Goal: Information Seeking & Learning: Learn about a topic

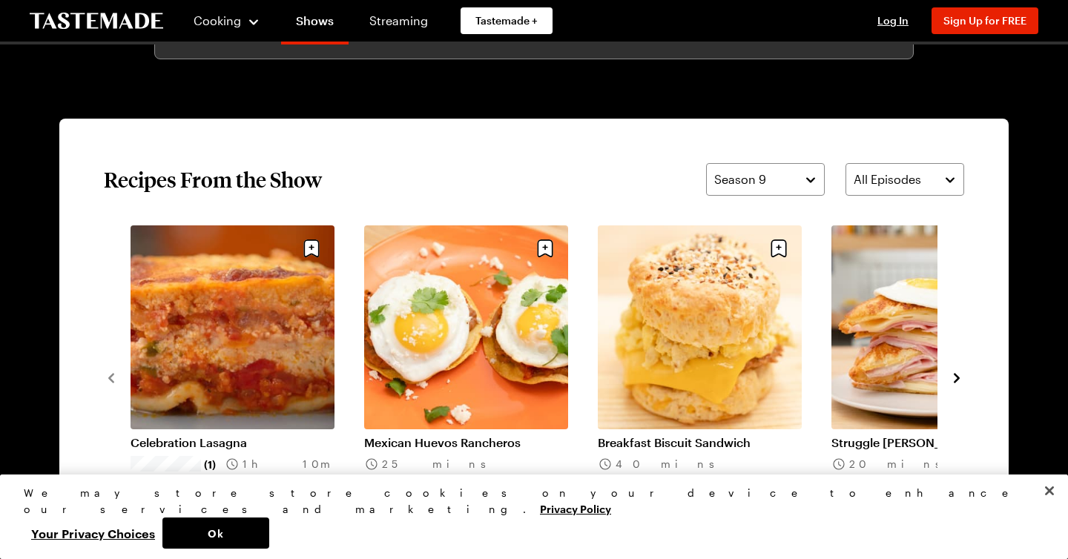
scroll to position [1181, 0]
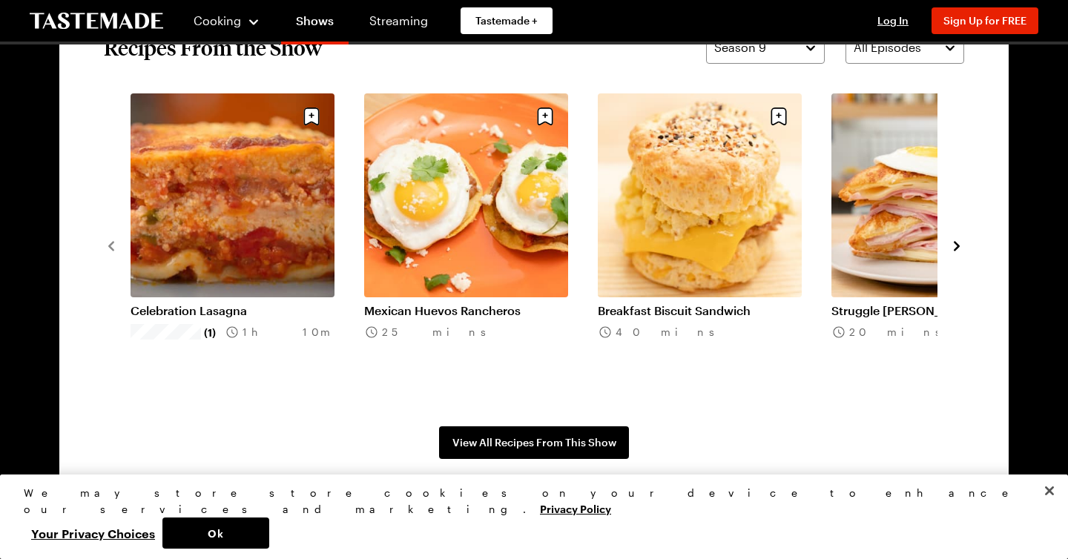
click at [957, 243] on icon "navigate to next item" at bounding box center [957, 246] width 6 height 10
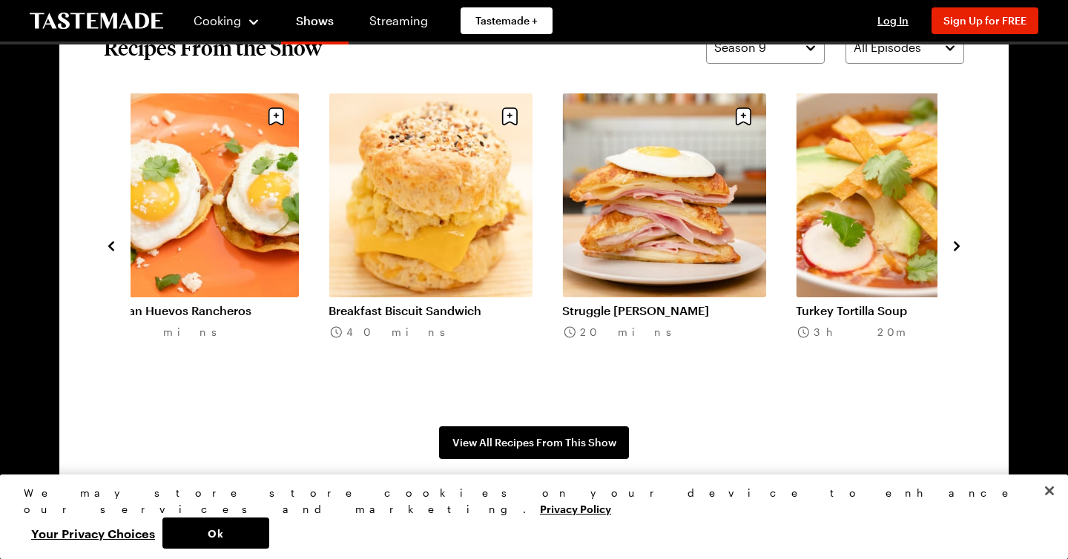
click at [956, 242] on icon "navigate to next item" at bounding box center [957, 246] width 6 height 10
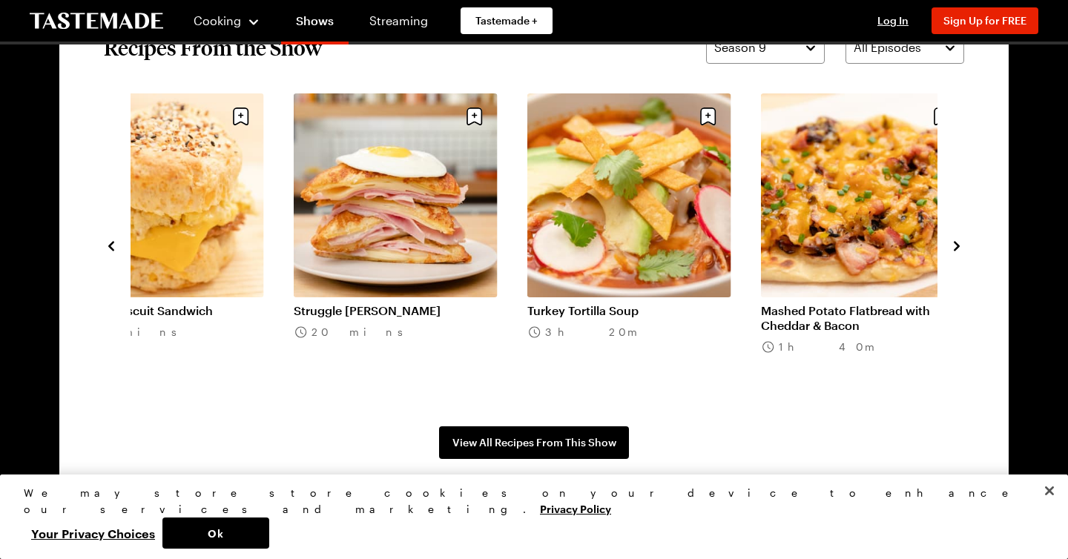
click at [594, 303] on link "Turkey Tortilla Soup" at bounding box center [629, 310] width 204 height 15
click at [957, 246] on icon "navigate to next item" at bounding box center [957, 246] width 15 height 15
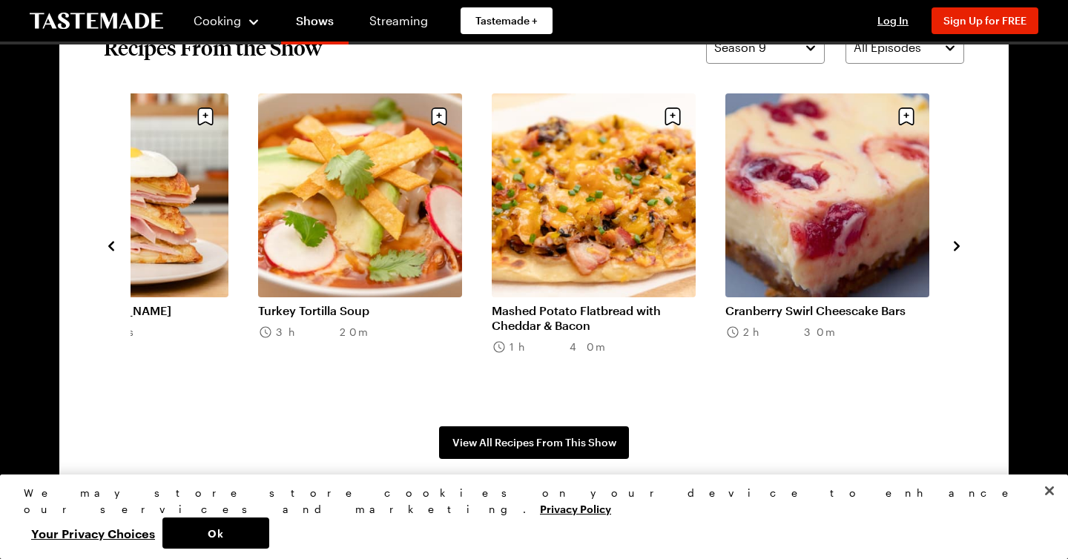
click at [958, 245] on icon "navigate to next item" at bounding box center [957, 246] width 6 height 10
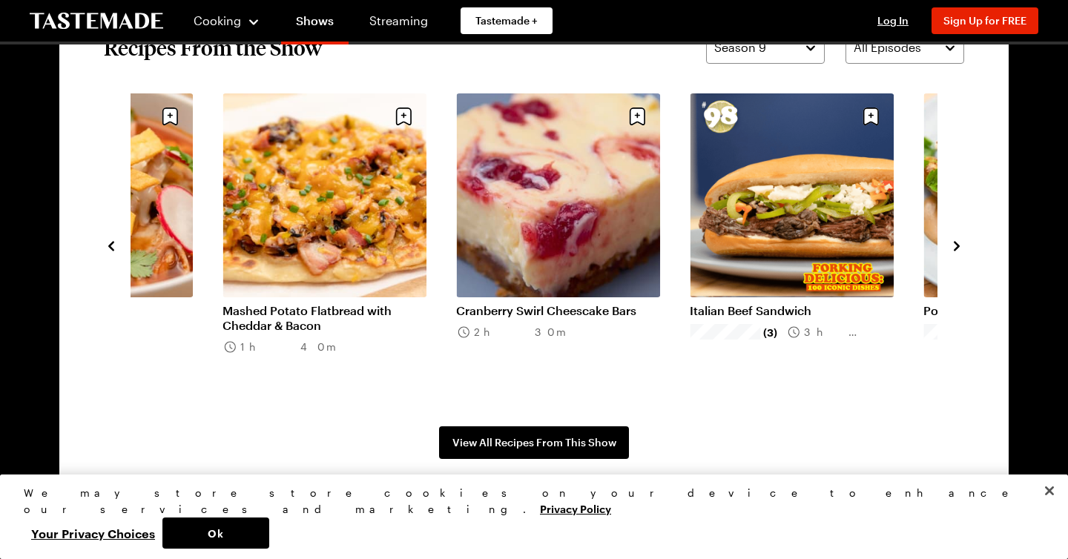
click at [958, 245] on icon "navigate to next item" at bounding box center [957, 246] width 6 height 10
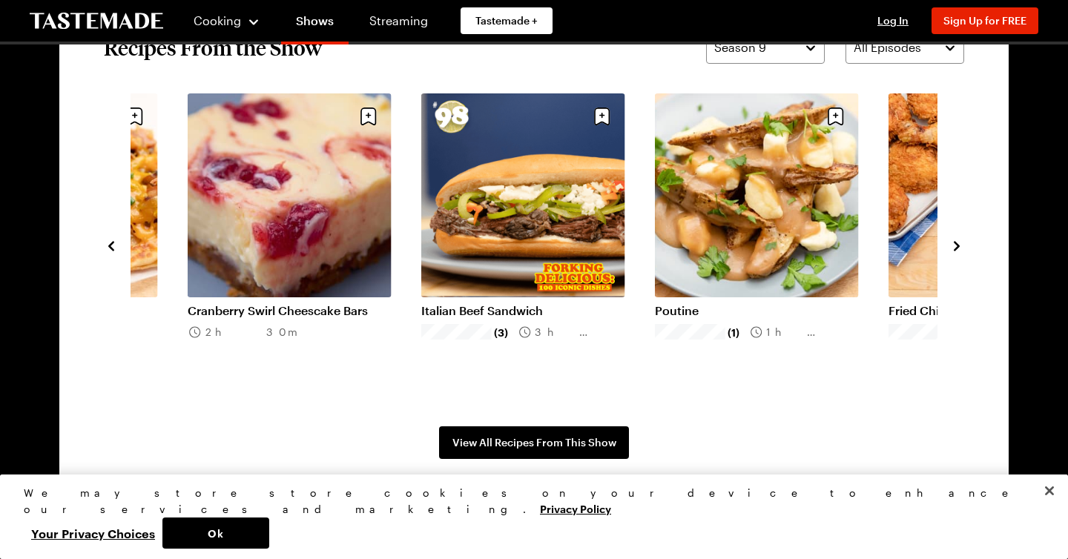
click at [959, 252] on icon "navigate to next item" at bounding box center [957, 246] width 15 height 15
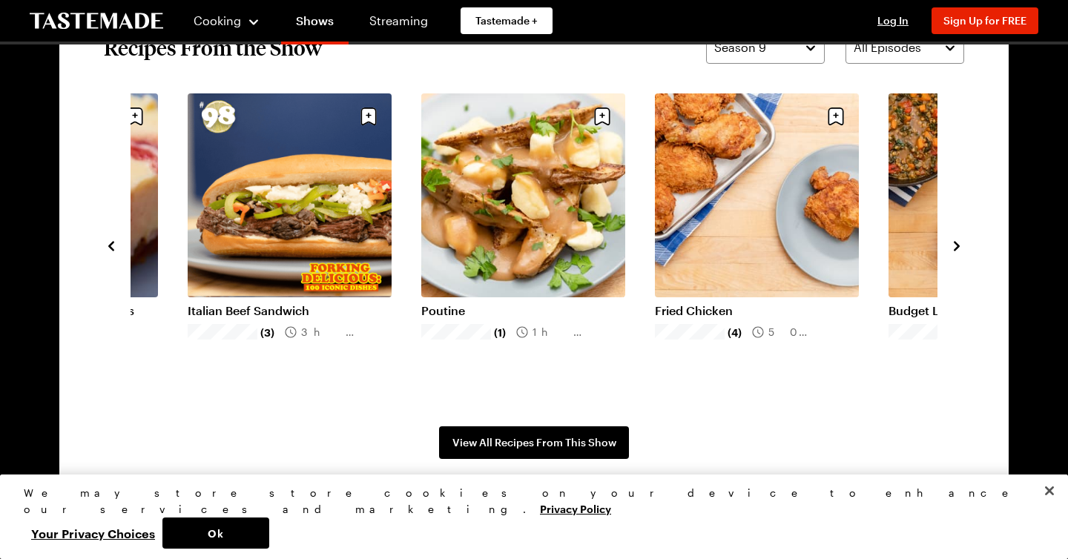
click at [961, 249] on icon "navigate to next item" at bounding box center [957, 246] width 15 height 15
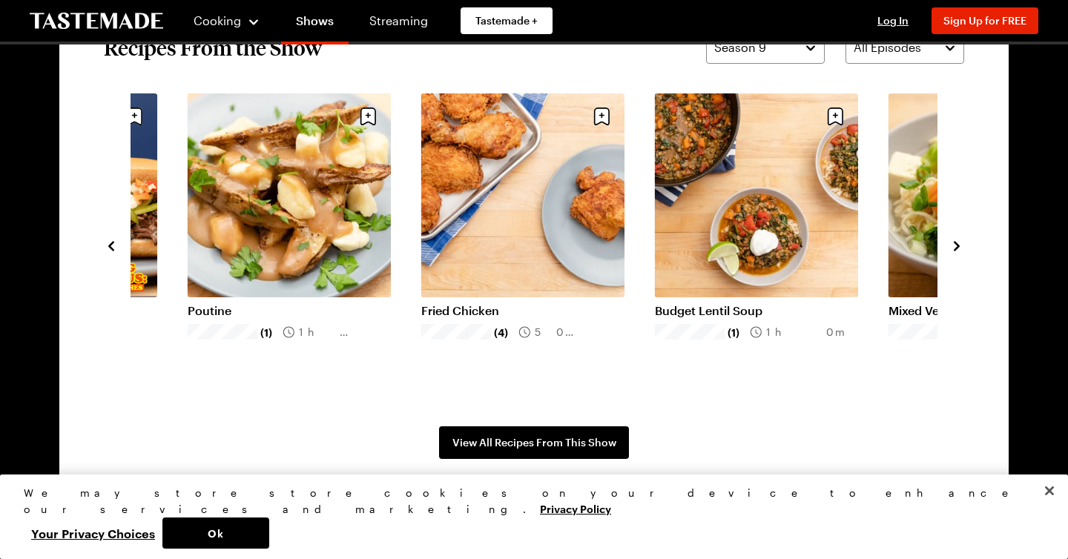
click at [961, 249] on icon "navigate to next item" at bounding box center [957, 246] width 15 height 15
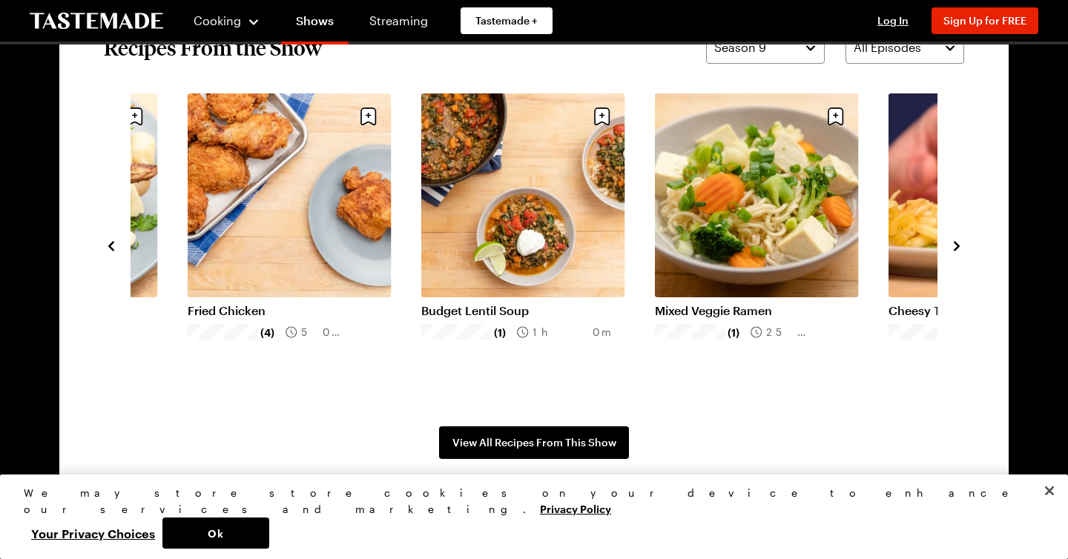
click at [961, 249] on icon "navigate to next item" at bounding box center [957, 246] width 15 height 15
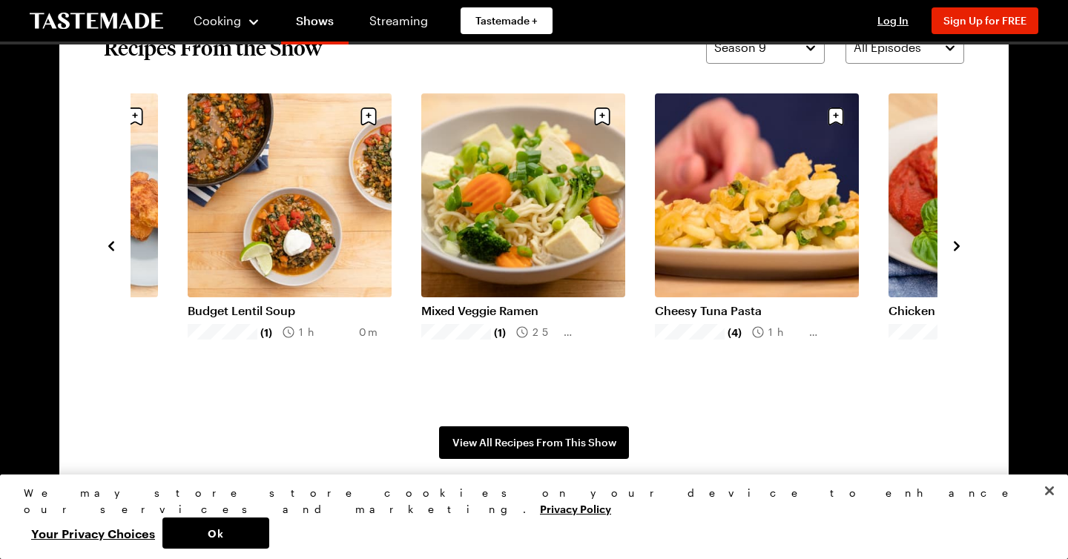
click at [962, 240] on icon "navigate to next item" at bounding box center [957, 246] width 15 height 15
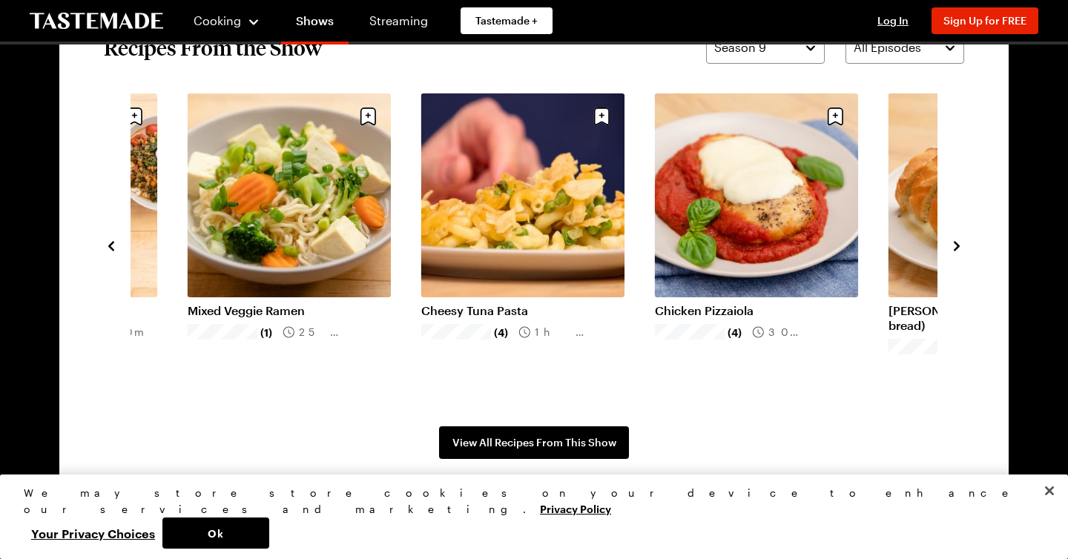
click at [962, 240] on icon "navigate to next item" at bounding box center [957, 246] width 15 height 15
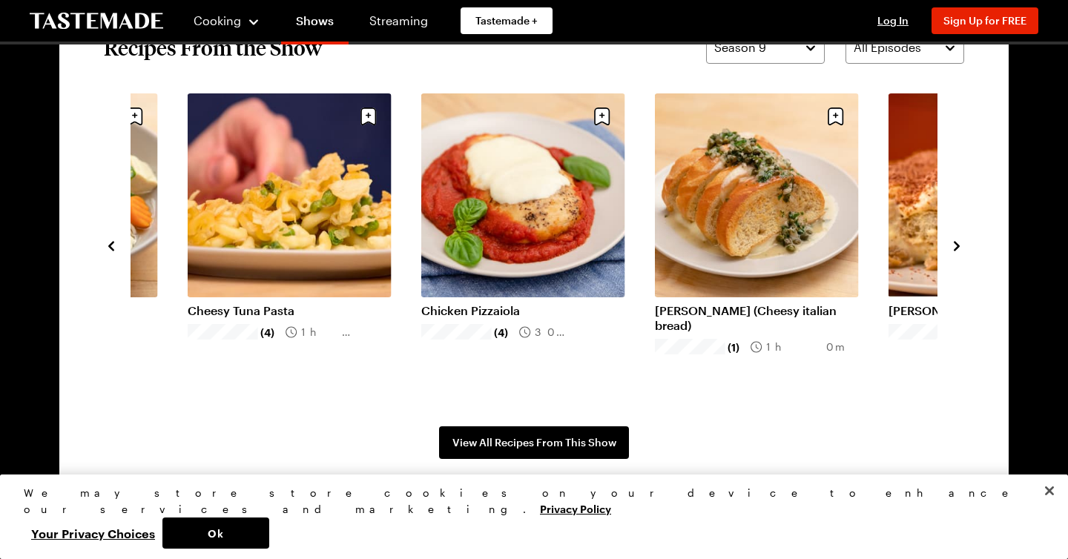
click at [961, 252] on icon "navigate to next item" at bounding box center [957, 246] width 15 height 15
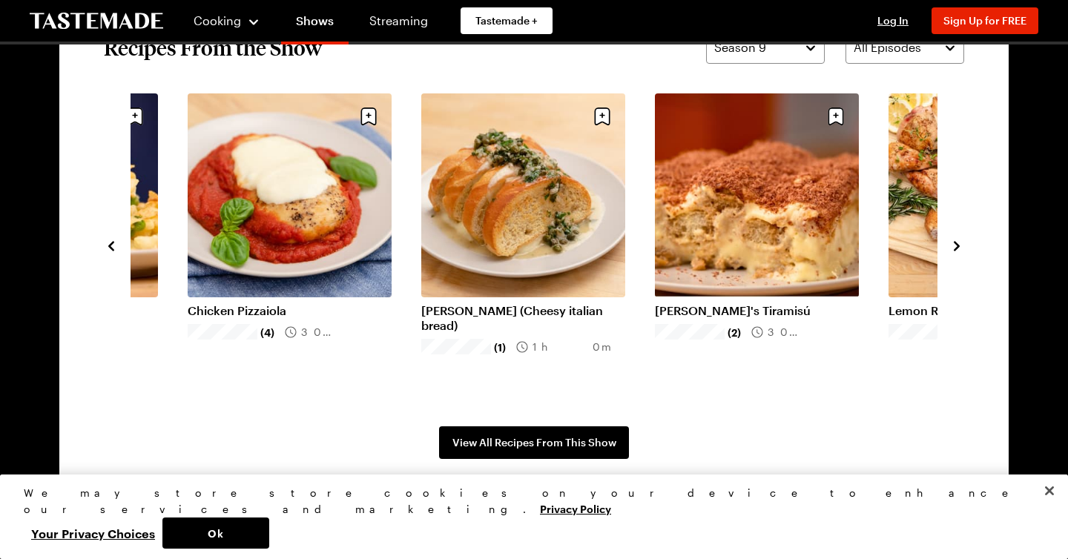
click at [959, 252] on icon "navigate to next item" at bounding box center [957, 246] width 15 height 15
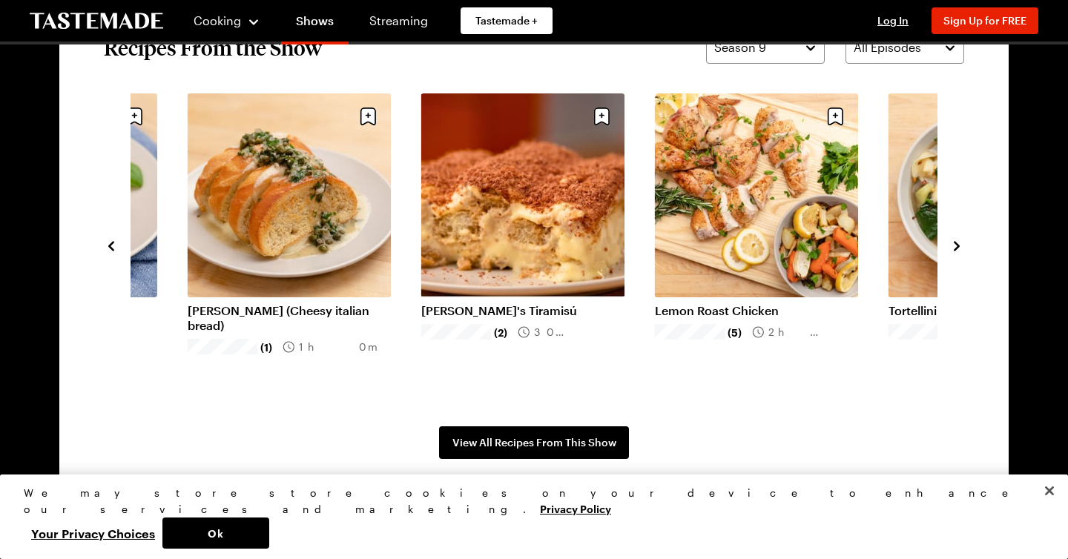
click at [959, 252] on icon "navigate to next item" at bounding box center [957, 246] width 15 height 15
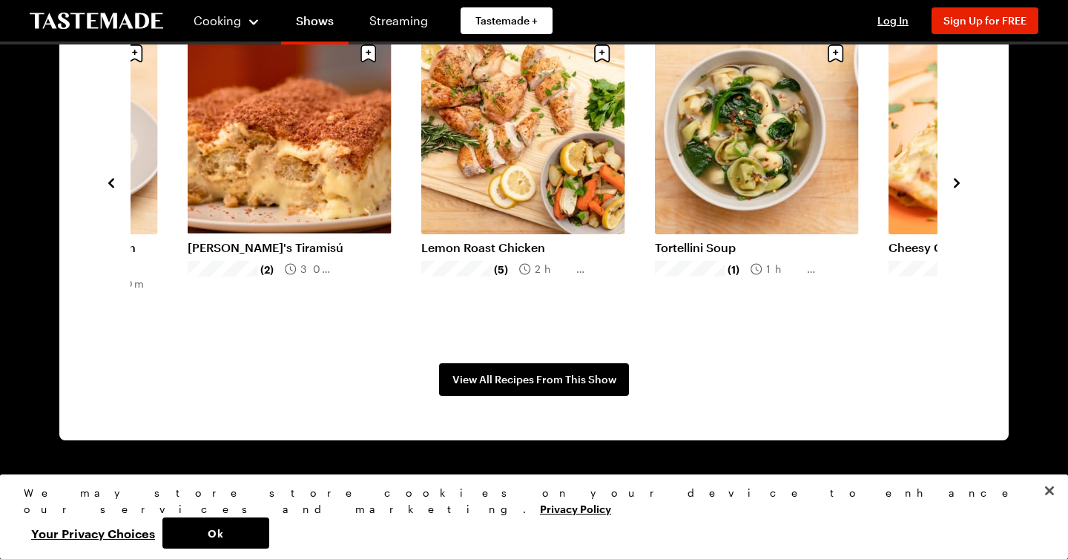
scroll to position [1245, 0]
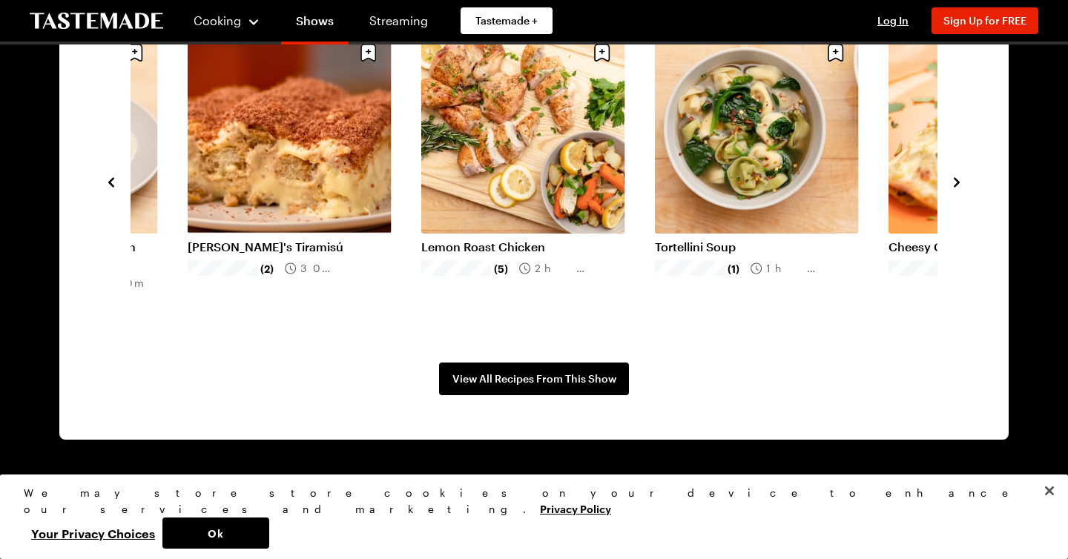
click at [960, 176] on icon "navigate to next item" at bounding box center [957, 182] width 15 height 15
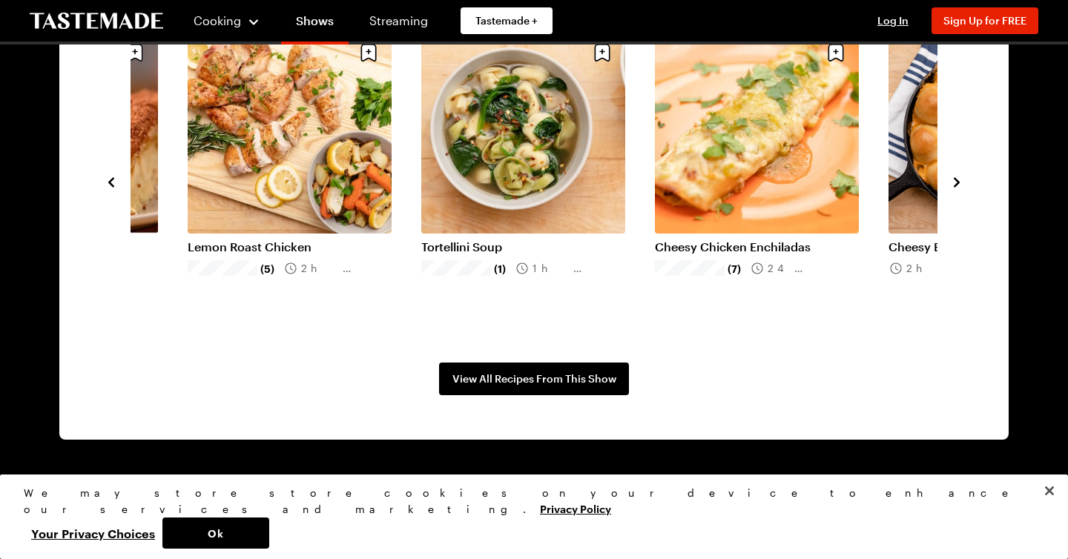
click at [959, 176] on icon "navigate to next item" at bounding box center [957, 182] width 15 height 15
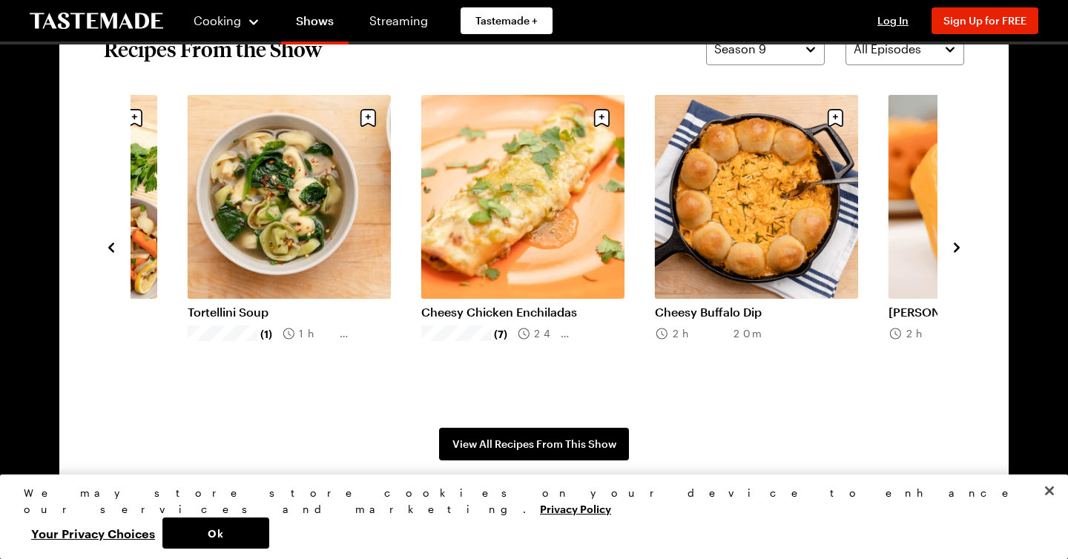
scroll to position [1178, 0]
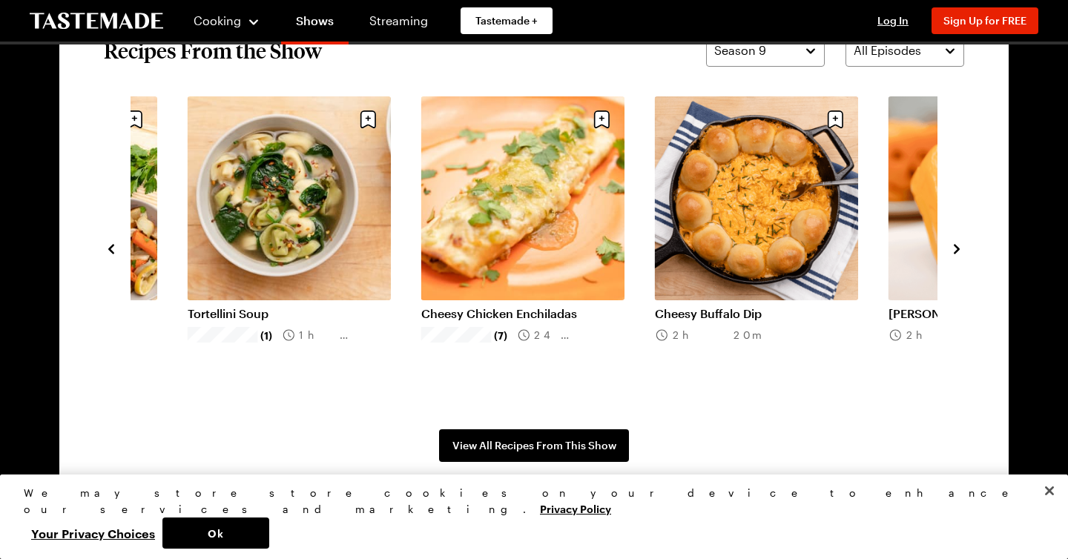
click at [970, 240] on section "Recipes From the Show Season 9 All Episodes Mixed Veggie Ramen (1) 25 mins Chee…" at bounding box center [534, 248] width 950 height 517
click at [961, 245] on icon "navigate to next item" at bounding box center [957, 249] width 15 height 15
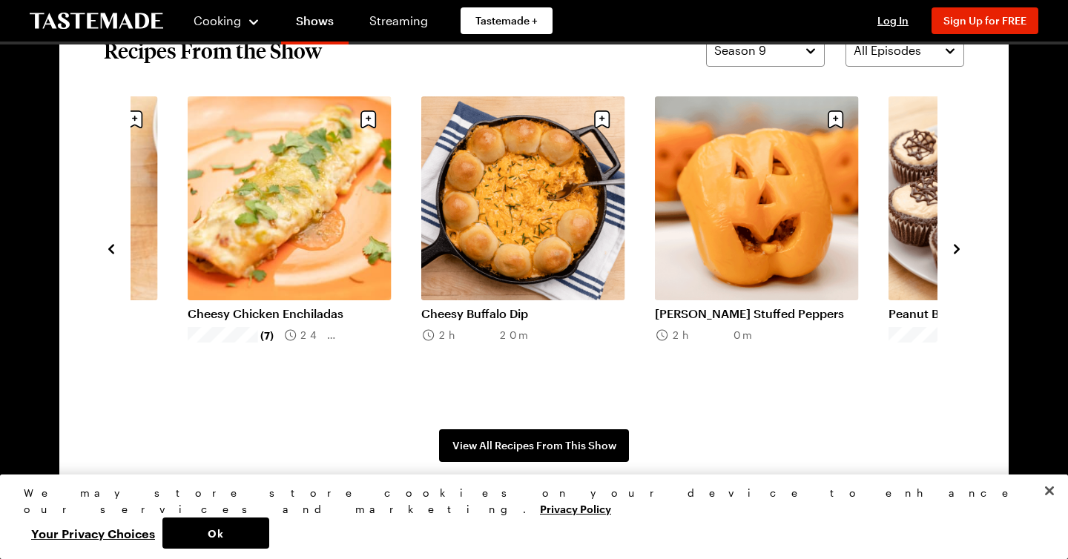
click at [961, 245] on icon "navigate to next item" at bounding box center [957, 249] width 15 height 15
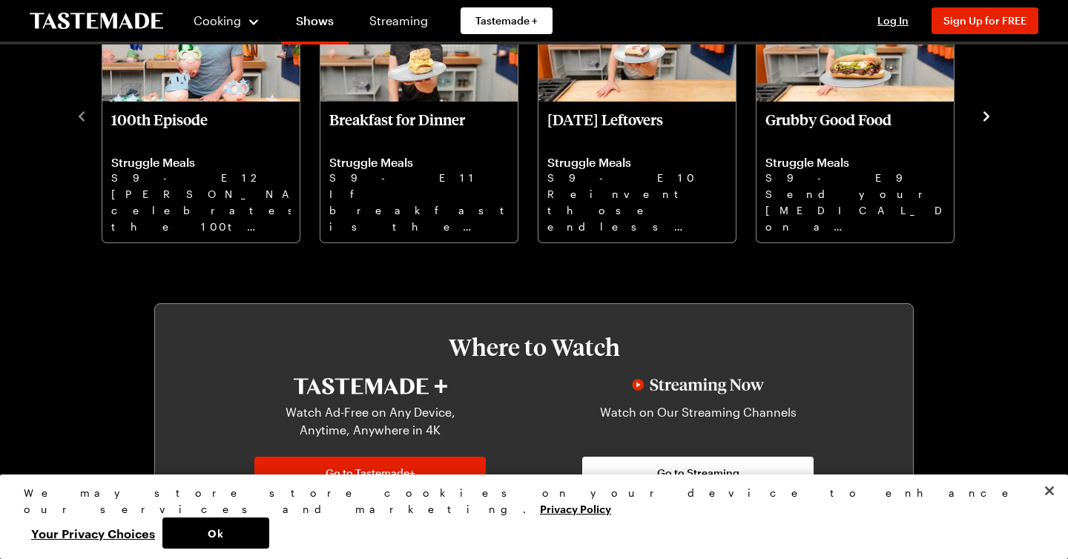
scroll to position [507, 0]
